Goal: Find specific page/section: Find specific page/section

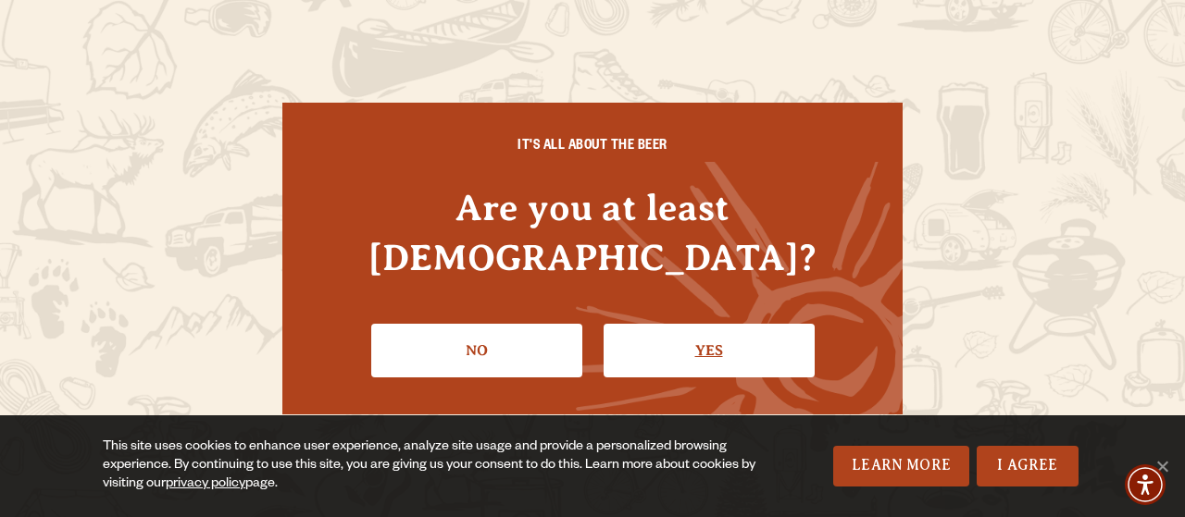
click at [699, 335] on link "Yes" at bounding box center [708, 351] width 211 height 54
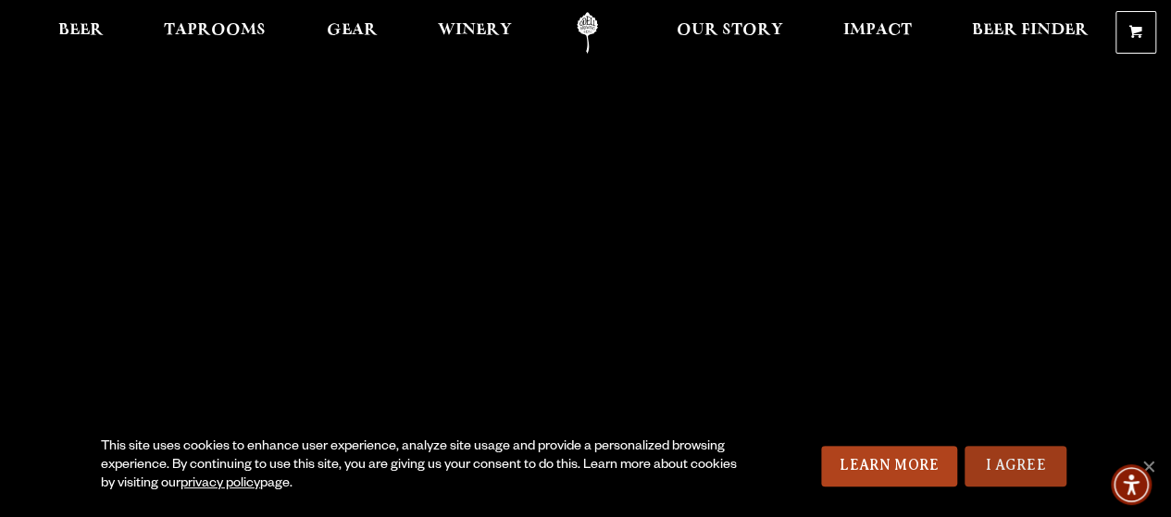
click at [1000, 471] on link "I Agree" at bounding box center [1015, 466] width 102 height 41
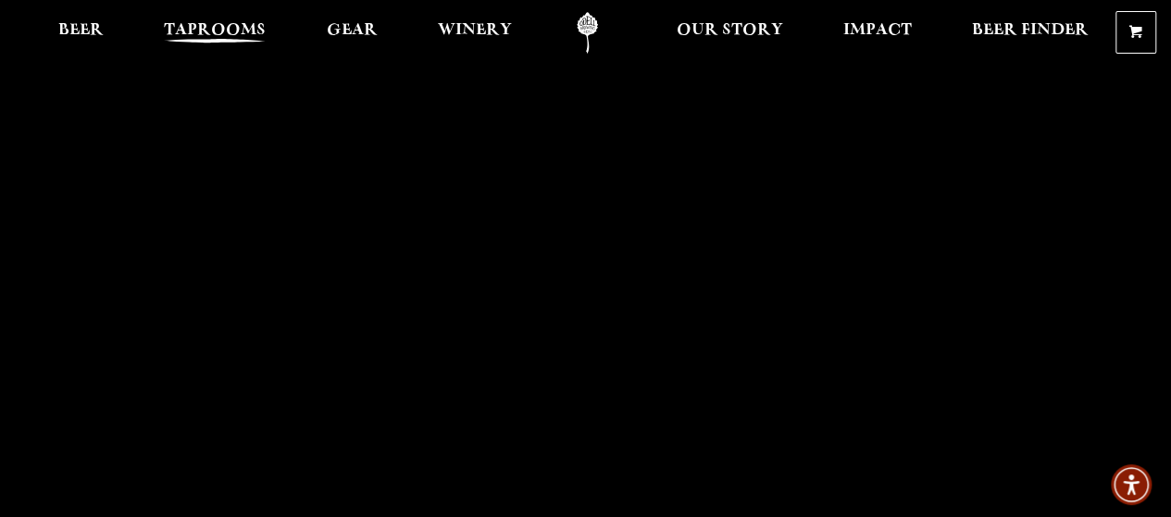
click at [207, 19] on link "Taprooms" at bounding box center [215, 33] width 126 height 42
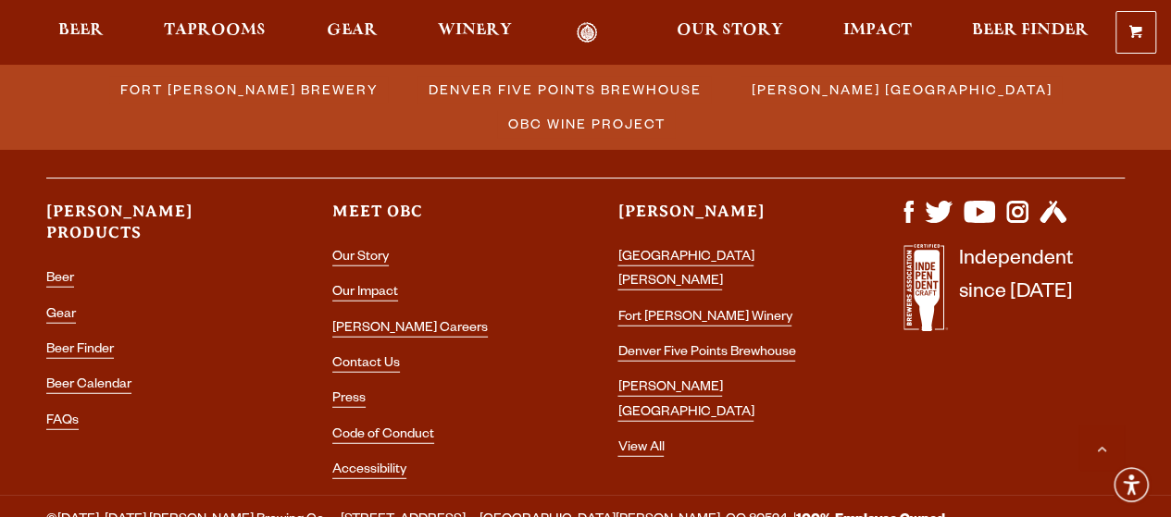
scroll to position [2303, 0]
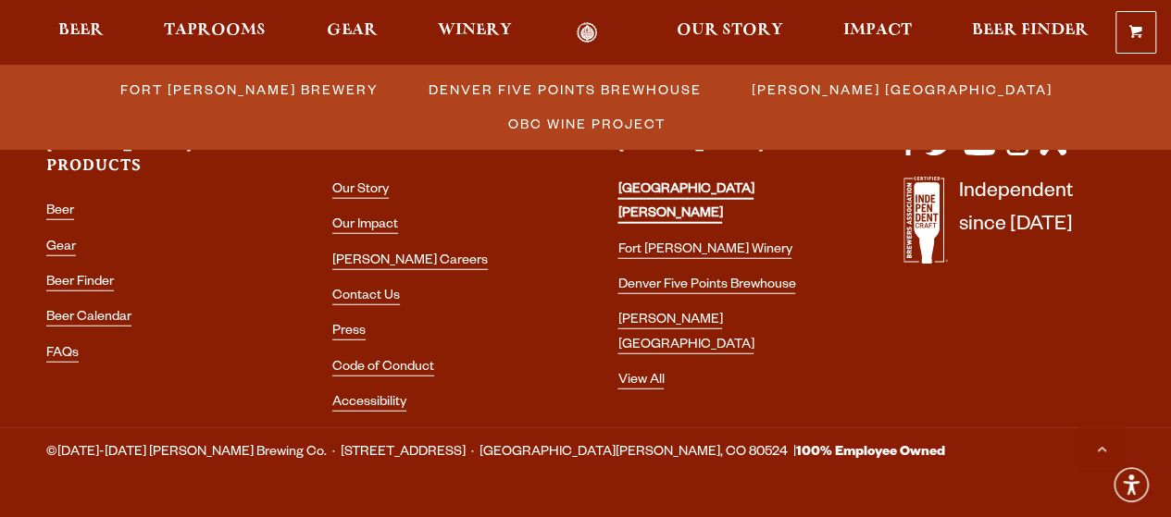
click at [702, 186] on link "[GEOGRAPHIC_DATA][PERSON_NAME]" at bounding box center [685, 203] width 136 height 41
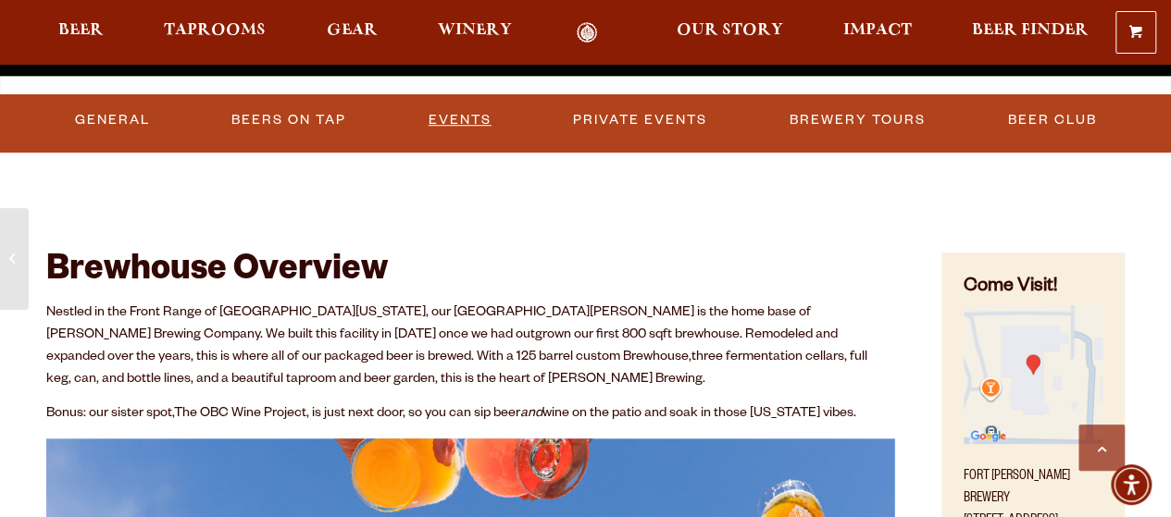
click at [455, 108] on link "Events" at bounding box center [460, 120] width 78 height 43
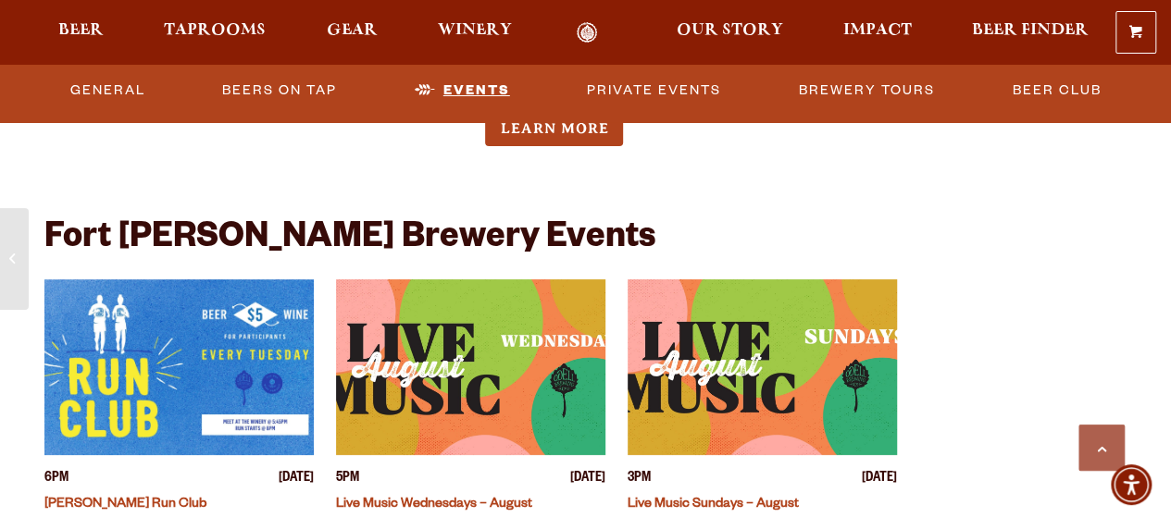
scroll to position [7122, 0]
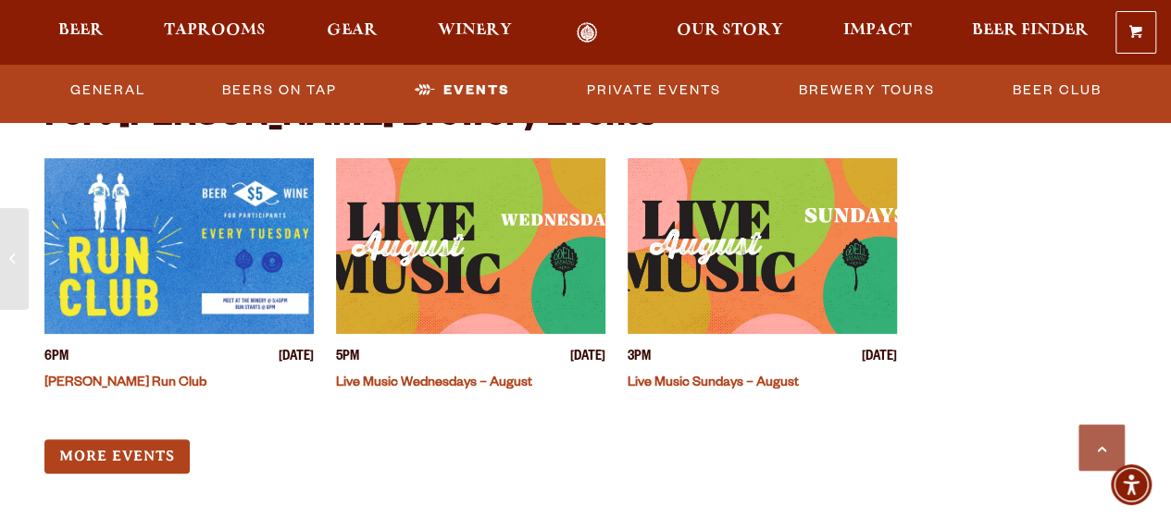
click at [768, 382] on div "6PM [DATE] [PERSON_NAME] Run Club 5PM [DATE] Live Music Wednesdays – August 3PM…" at bounding box center [470, 316] width 852 height 316
